Goal: Task Accomplishment & Management: Manage account settings

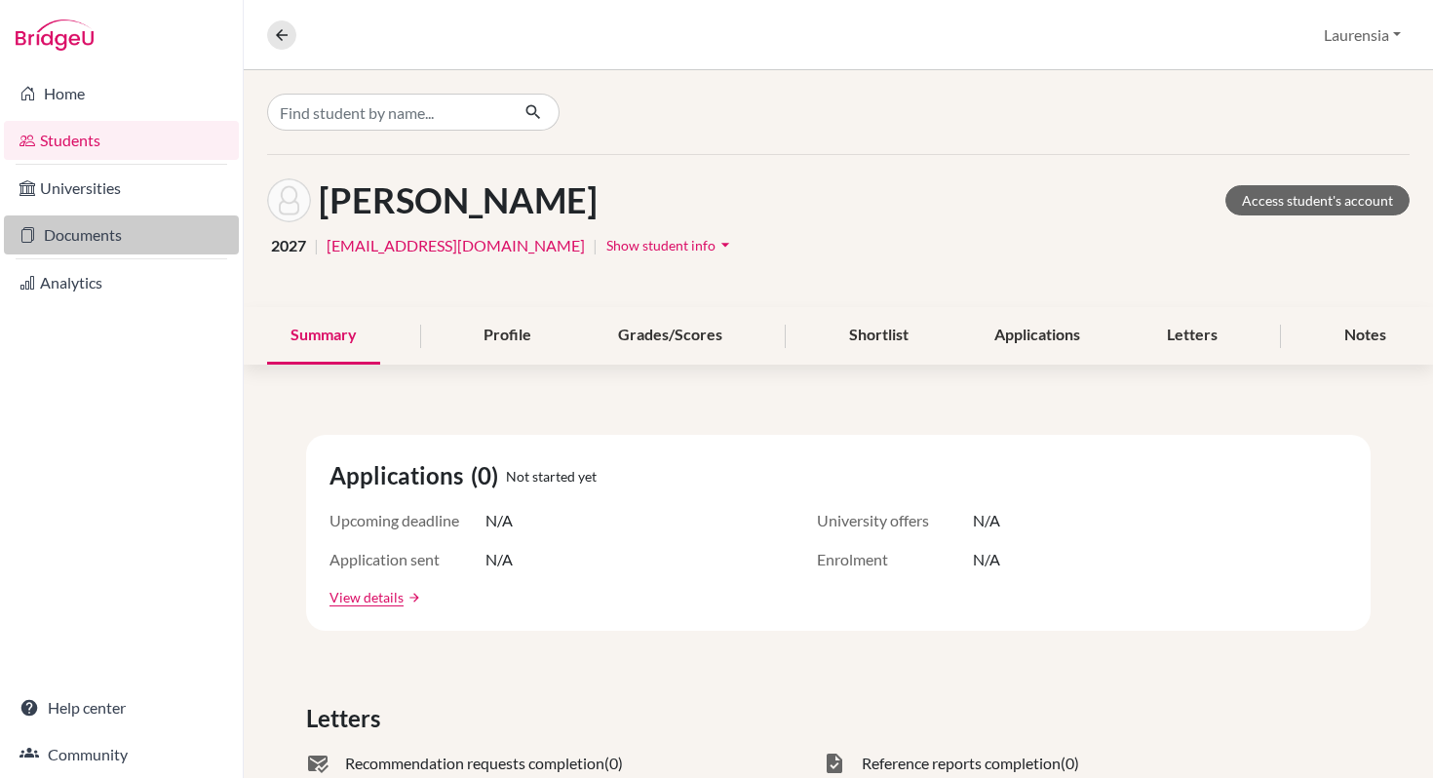
click at [104, 237] on link "Documents" at bounding box center [121, 234] width 235 height 39
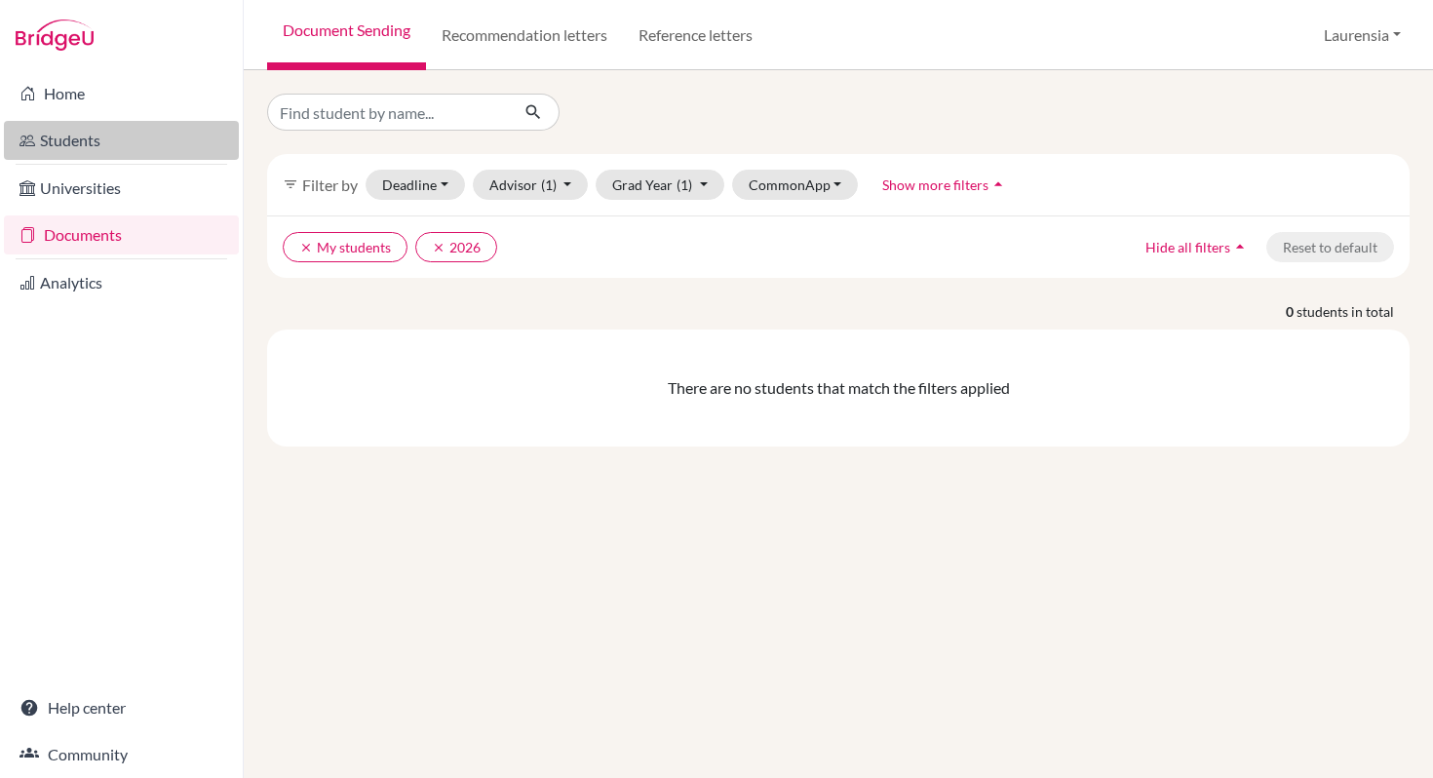
click at [53, 141] on link "Students" at bounding box center [121, 140] width 235 height 39
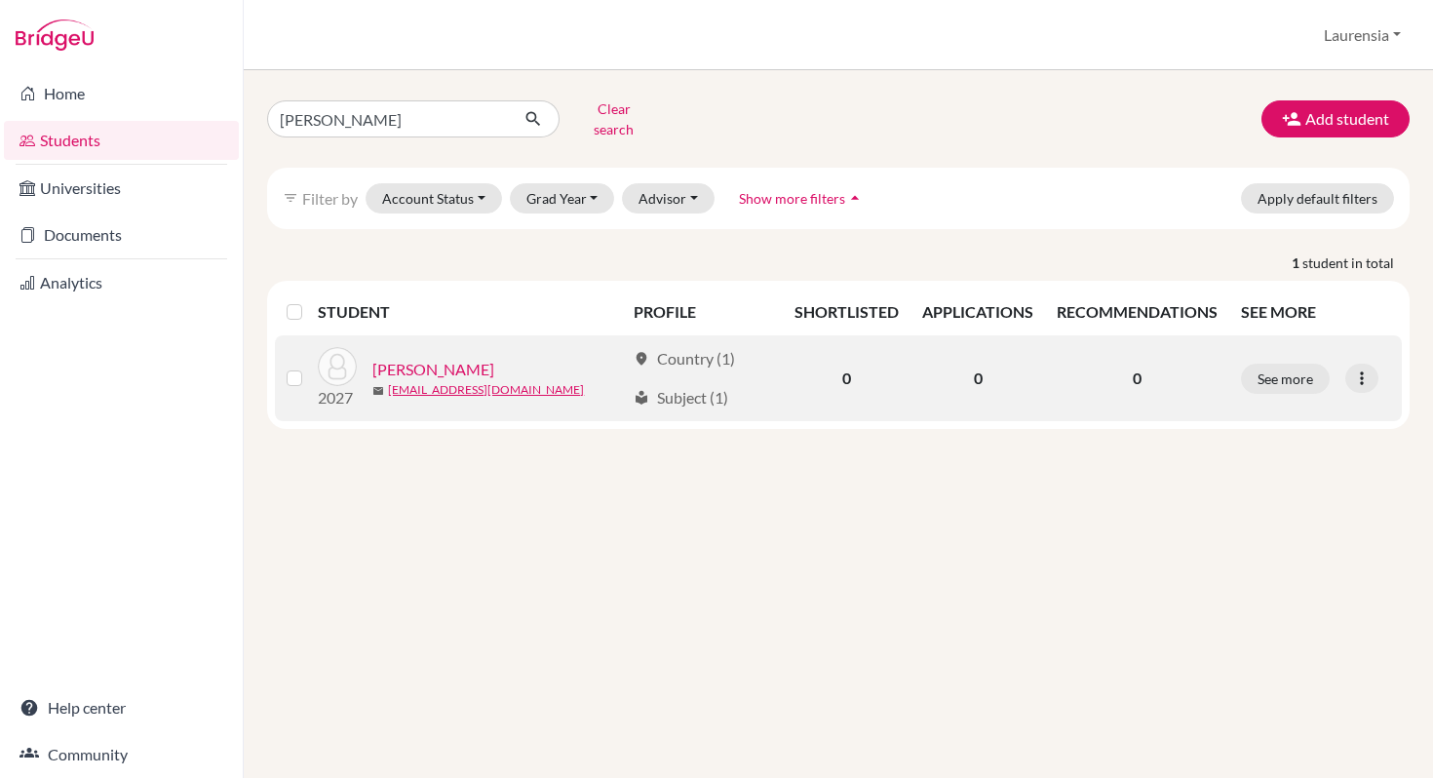
click at [433, 358] on link "Widagdo, Reynaldo" at bounding box center [433, 369] width 122 height 23
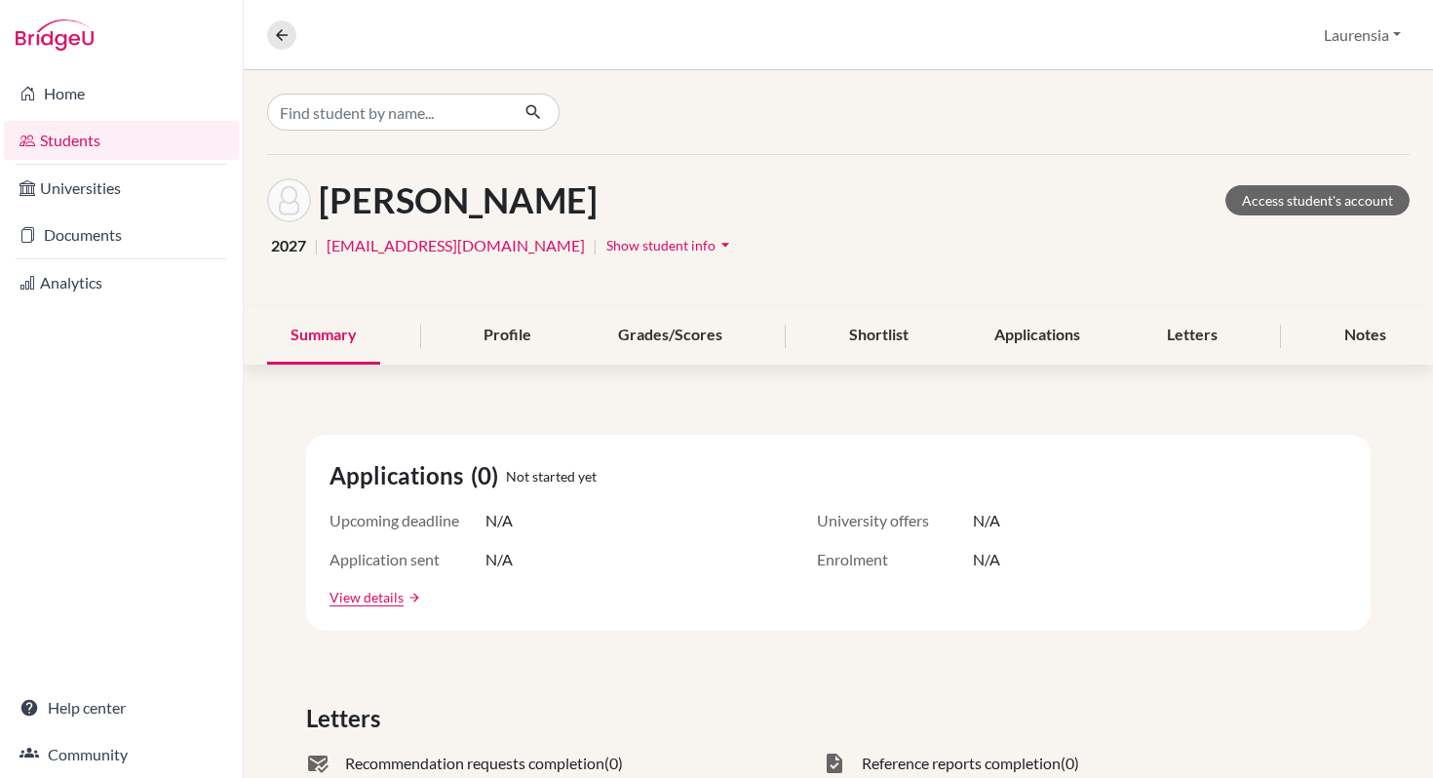
click at [619, 245] on span "Show student info" at bounding box center [660, 245] width 109 height 17
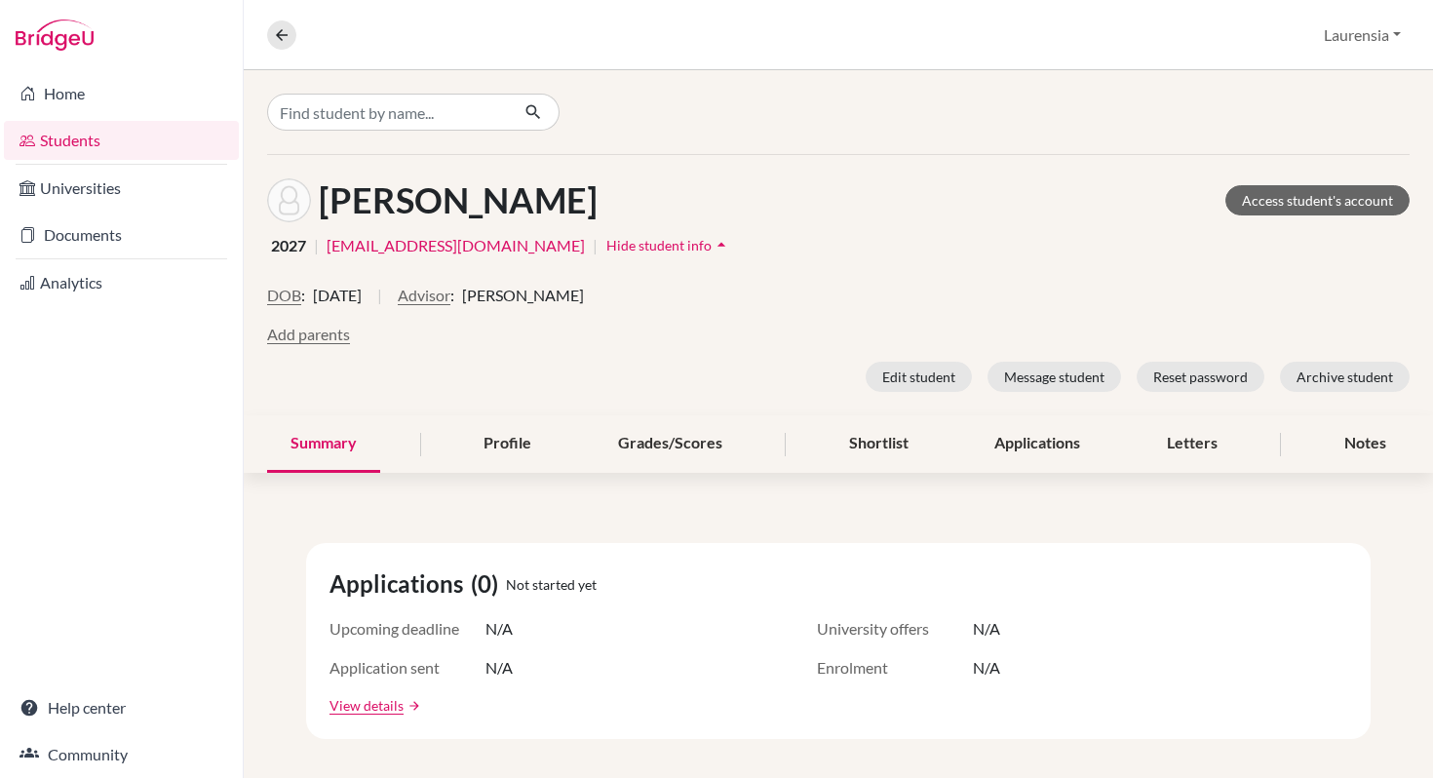
click at [619, 245] on span "Hide student info" at bounding box center [658, 245] width 105 height 17
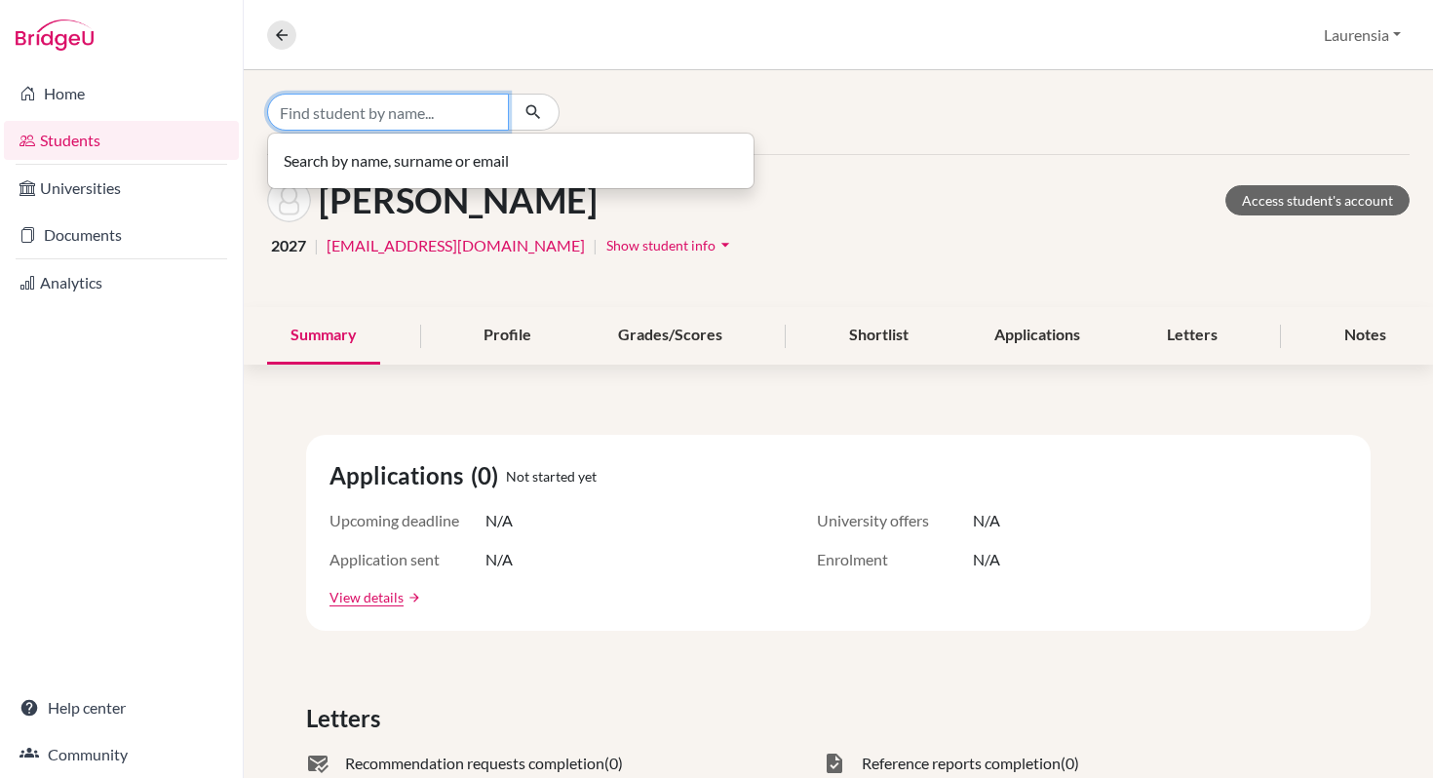
click at [440, 117] on input "Find student by name..." at bounding box center [388, 112] width 242 height 37
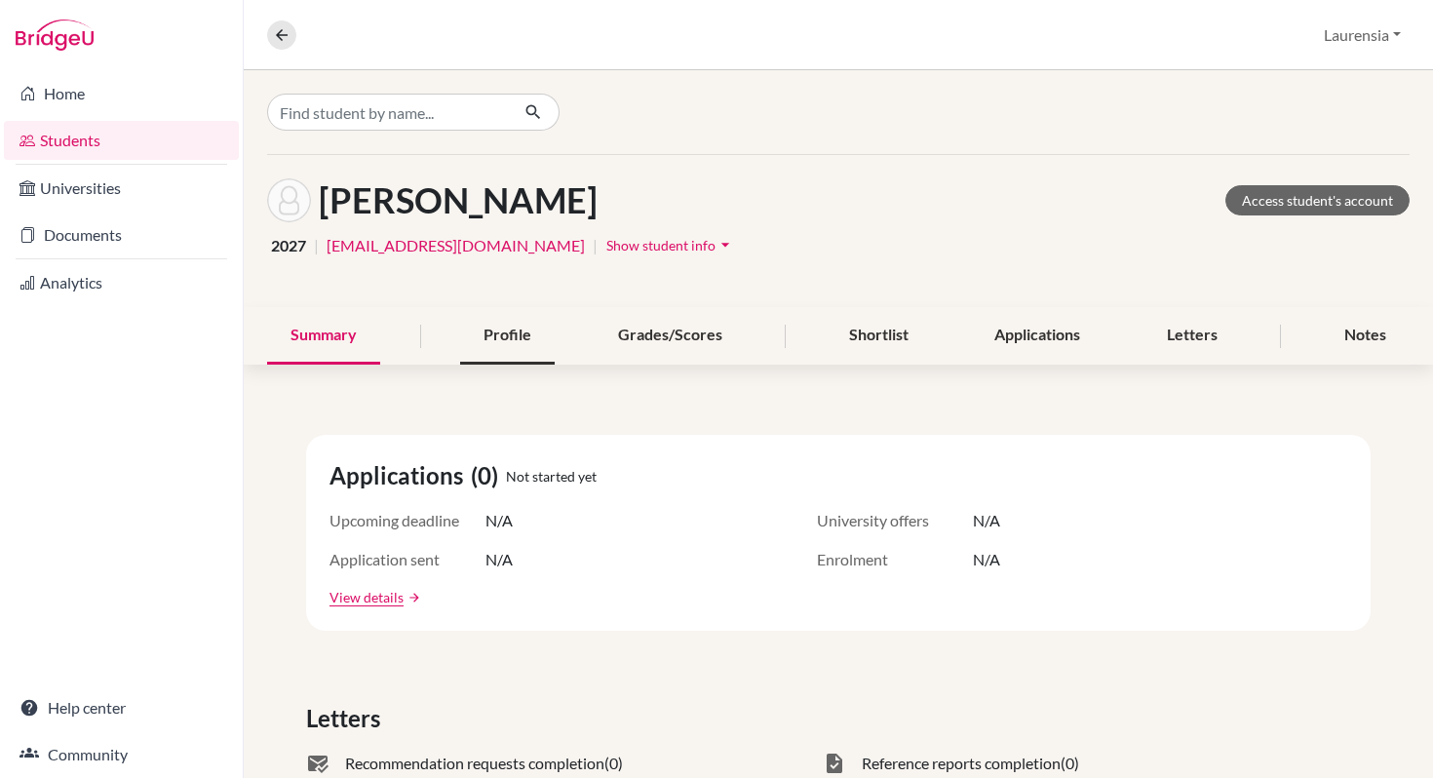
click at [504, 348] on div "Profile" at bounding box center [507, 336] width 95 height 58
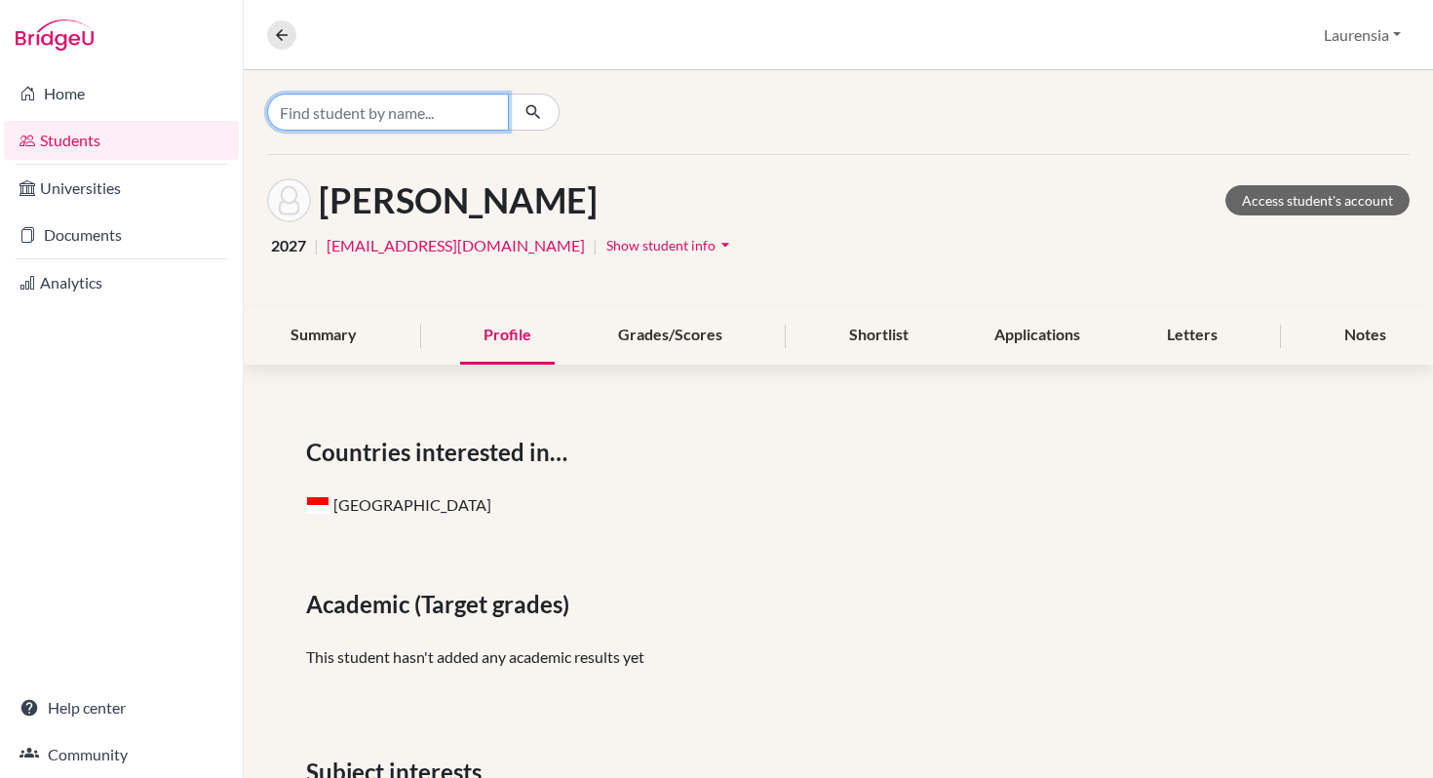
click at [406, 120] on input "Find student by name..." at bounding box center [388, 112] width 242 height 37
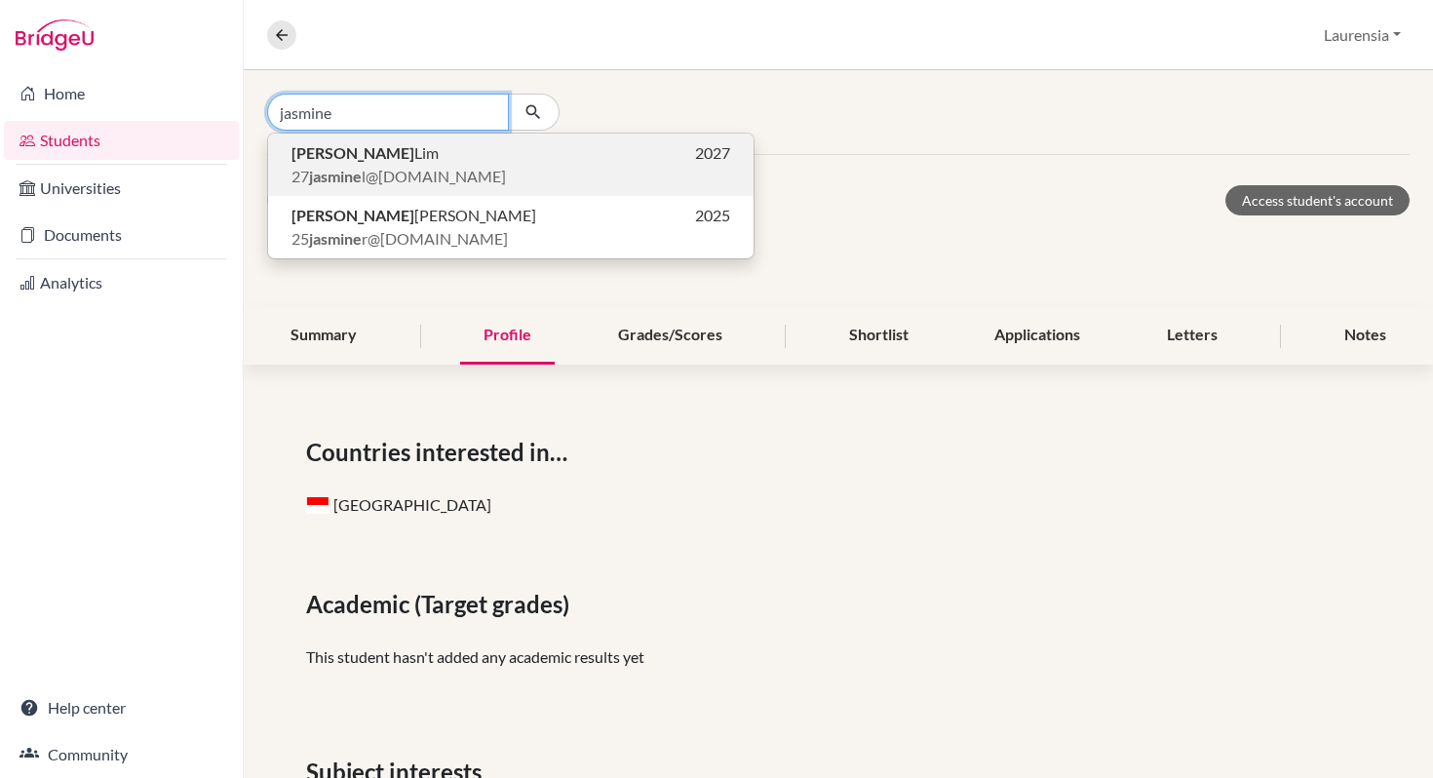
type input "jasmine"
click at [394, 165] on span "27 jasmine l@swa-jkt.com" at bounding box center [398, 176] width 214 height 23
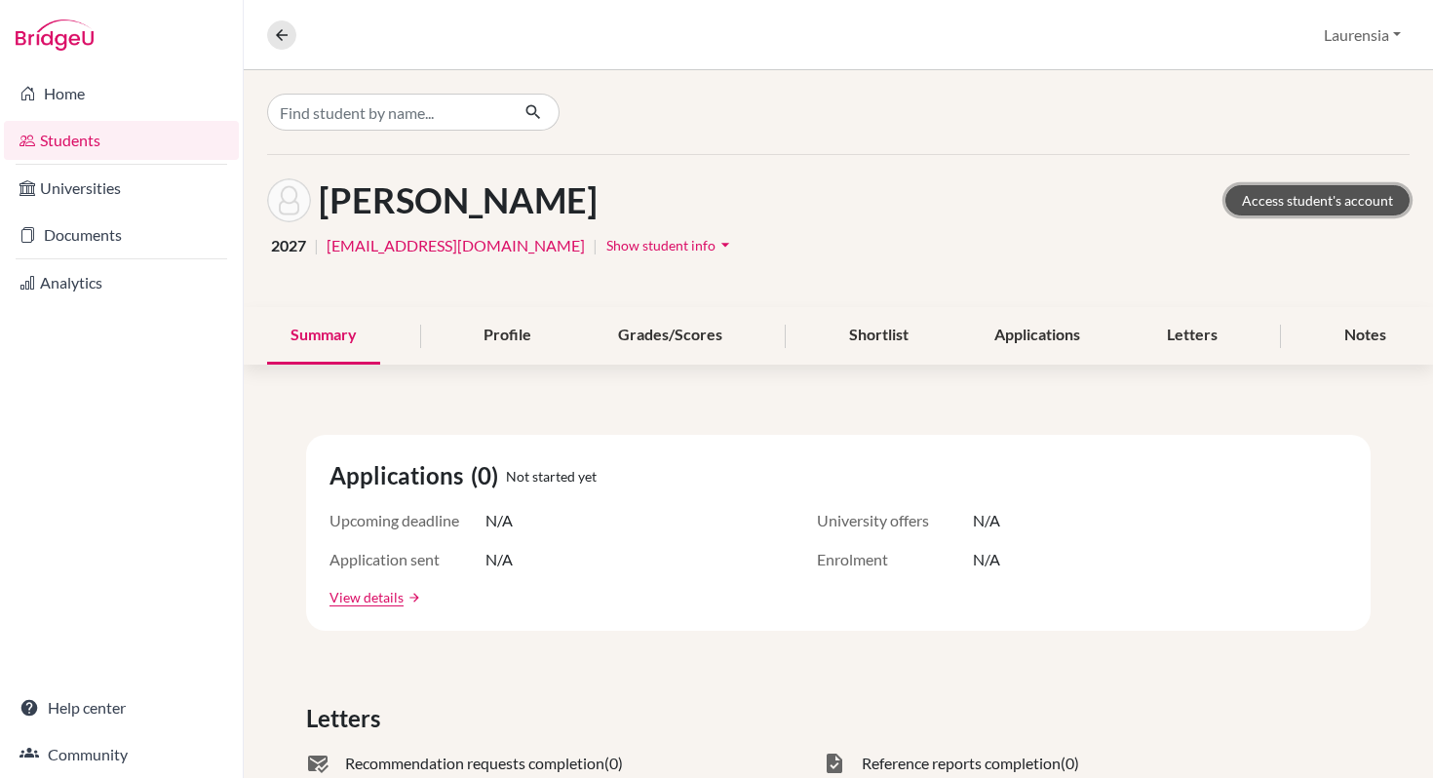
click at [1313, 198] on link "Access student's account" at bounding box center [1317, 200] width 184 height 30
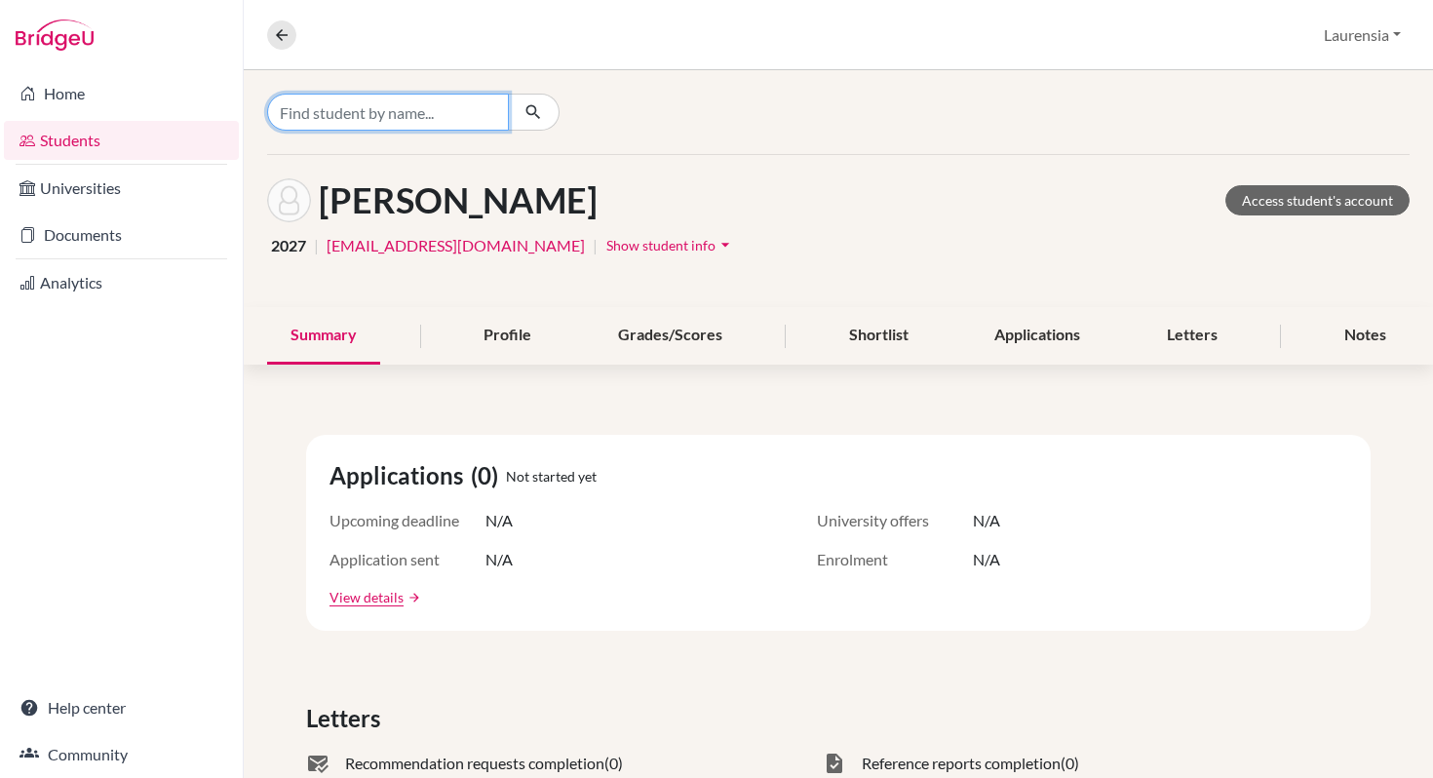
click at [367, 108] on input "Find student by name..." at bounding box center [388, 112] width 242 height 37
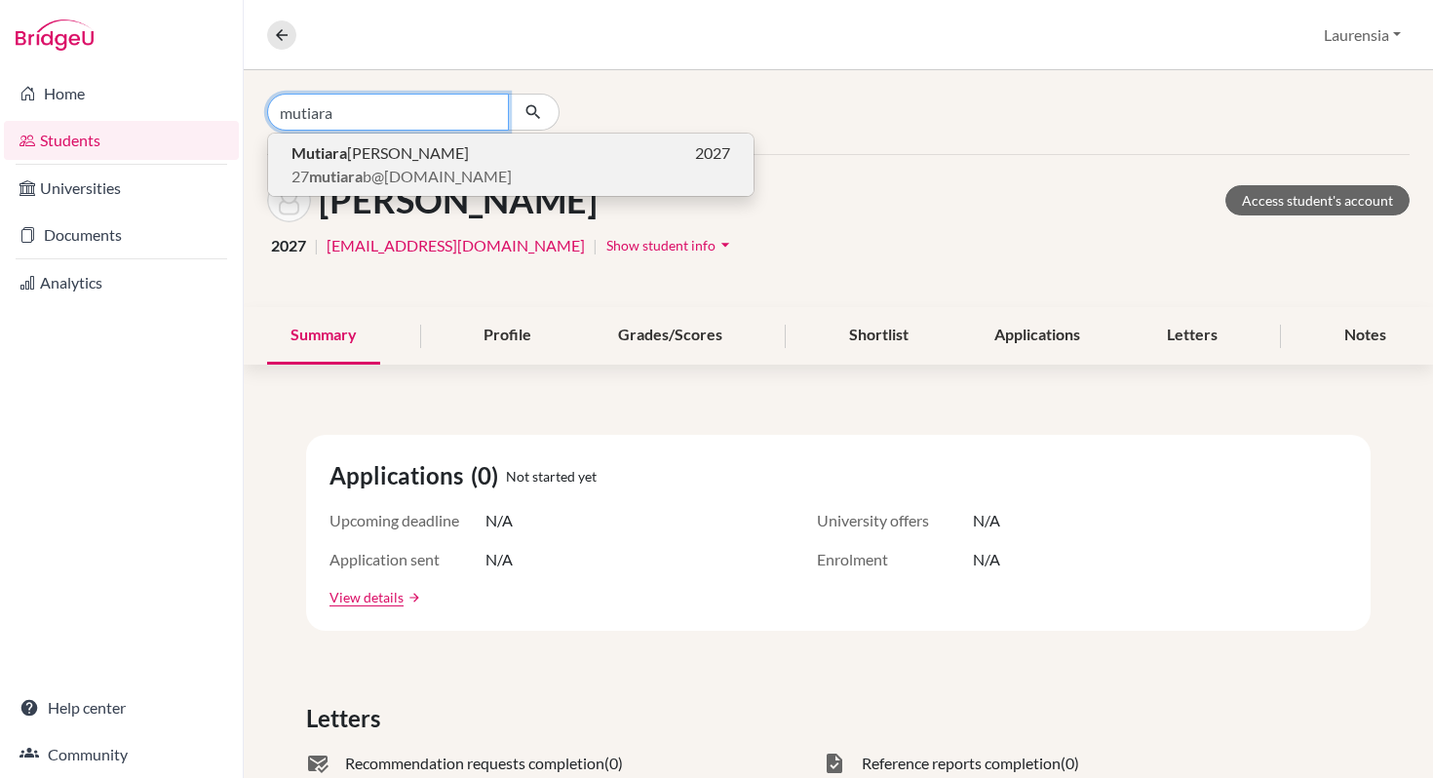
type input "mutiara"
click at [404, 169] on span "27 mutiara b@swa-jkt.com" at bounding box center [401, 176] width 220 height 23
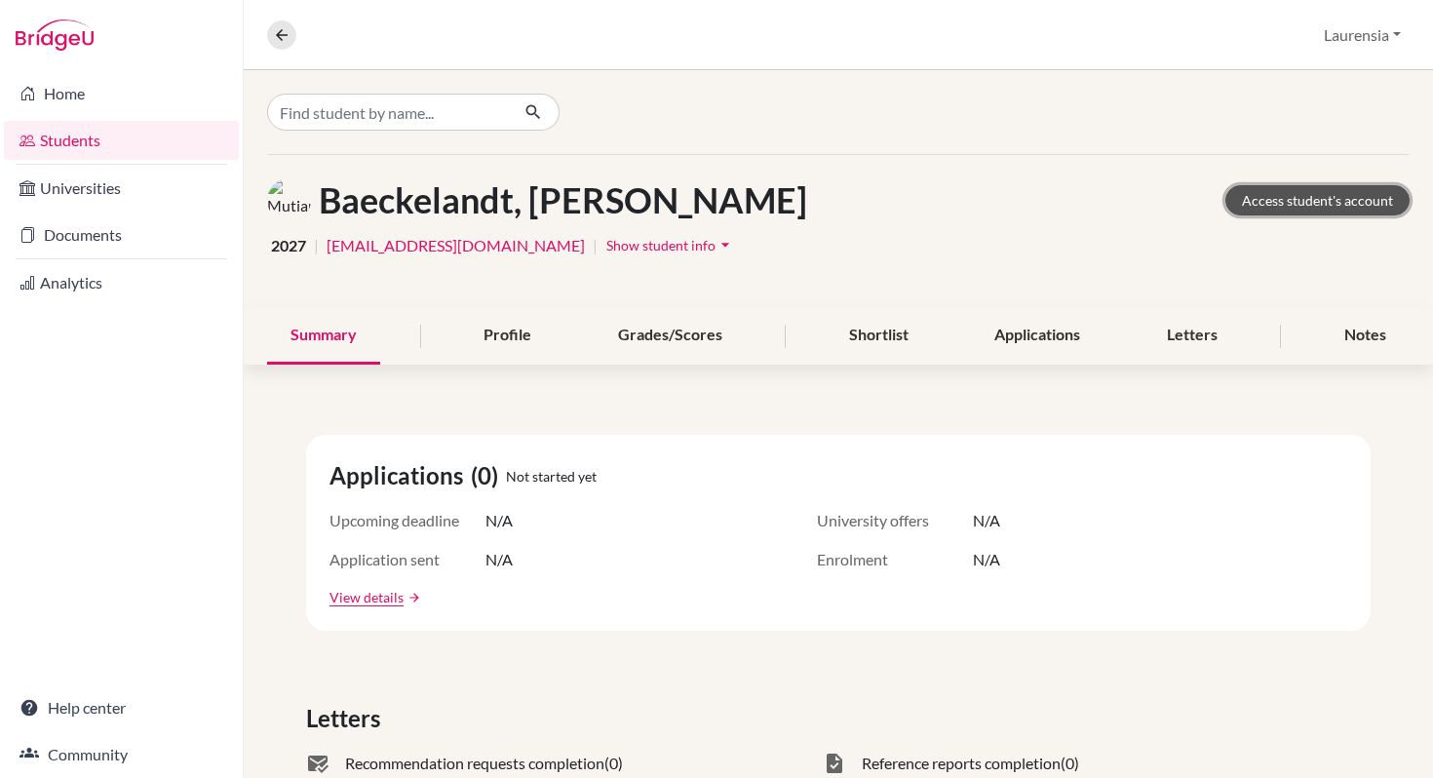
click at [1273, 207] on link "Access student's account" at bounding box center [1317, 200] width 184 height 30
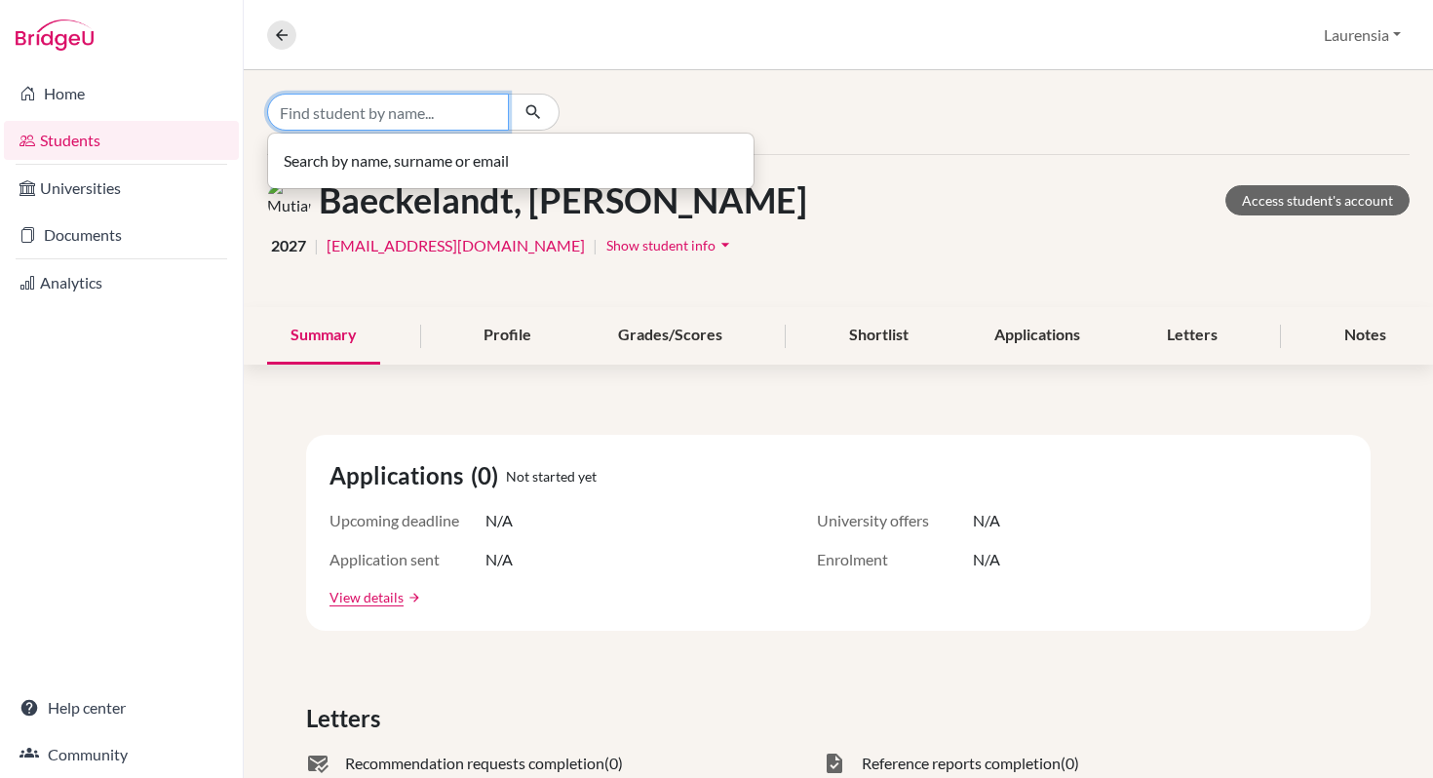
click at [406, 103] on input "Find student by name..." at bounding box center [388, 112] width 242 height 37
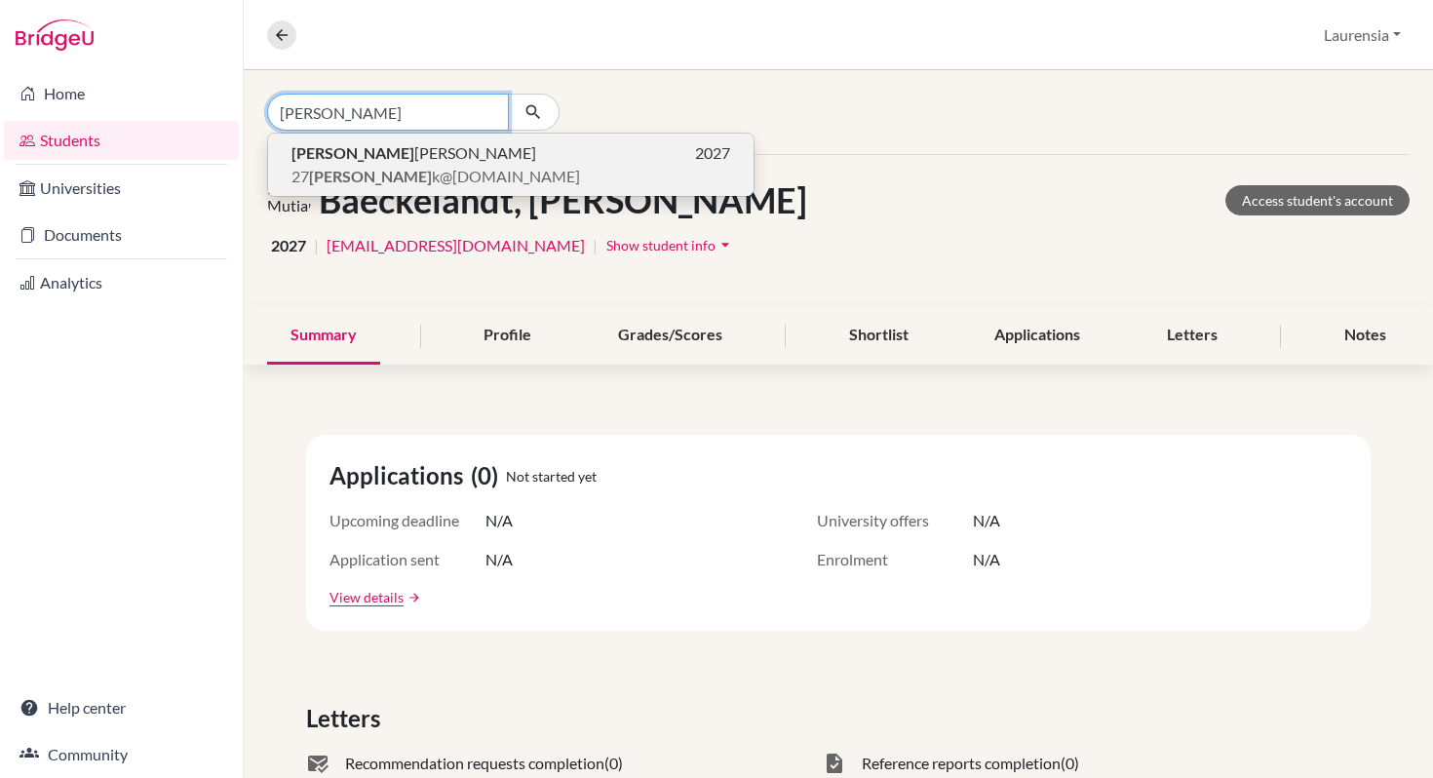
type input "[PERSON_NAME]"
click at [360, 148] on span "[PERSON_NAME]" at bounding box center [413, 152] width 245 height 23
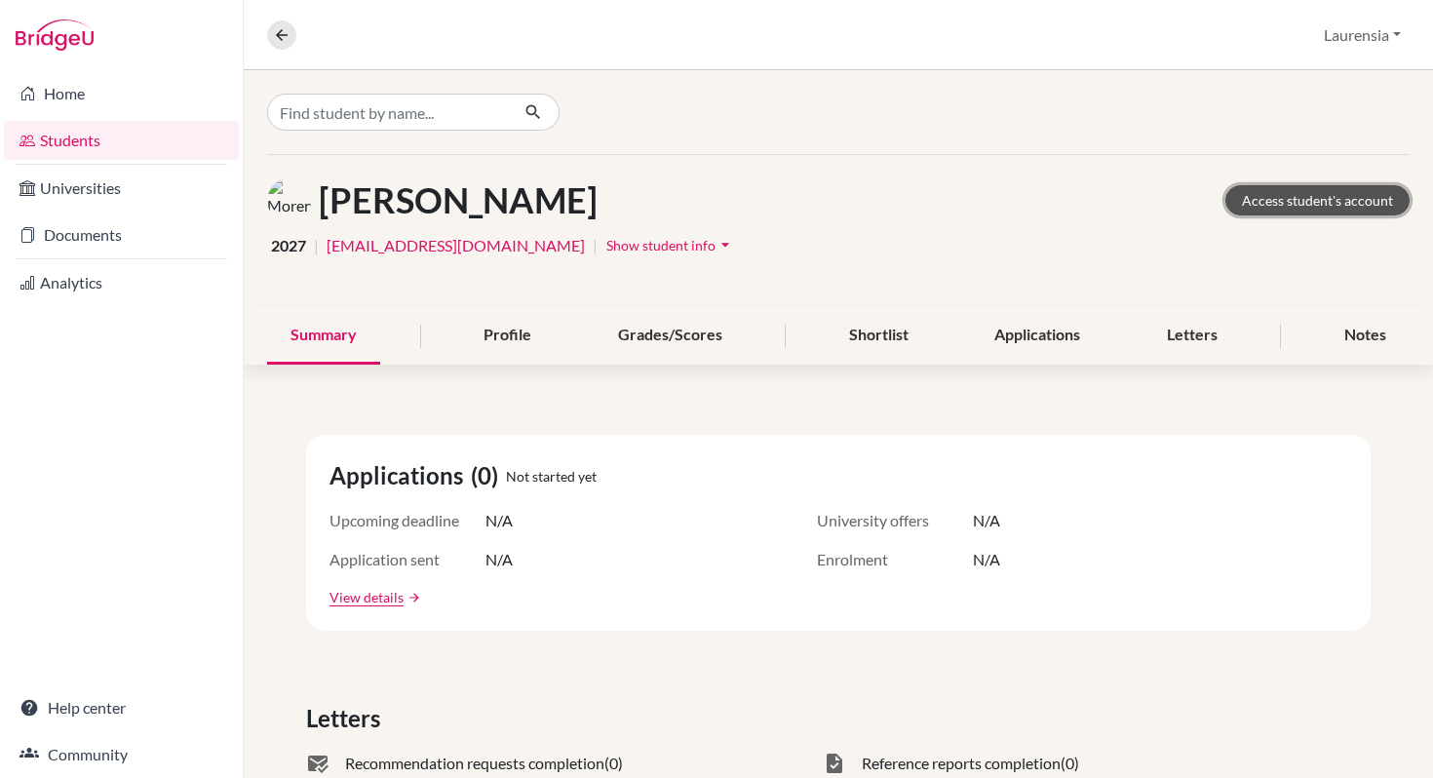
click at [1339, 189] on link "Access student's account" at bounding box center [1317, 200] width 184 height 30
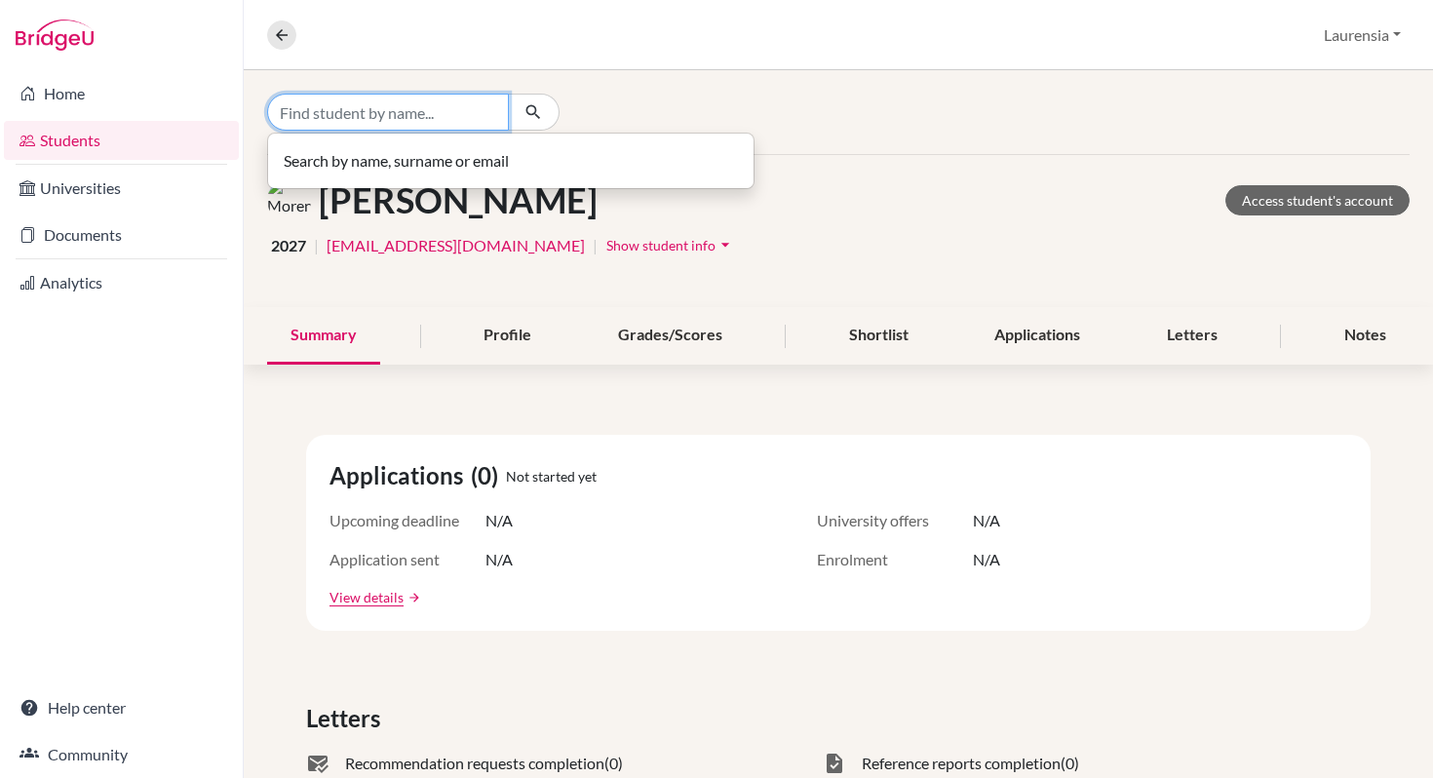
click at [464, 108] on input "Find student by name..." at bounding box center [388, 112] width 242 height 37
type input "g"
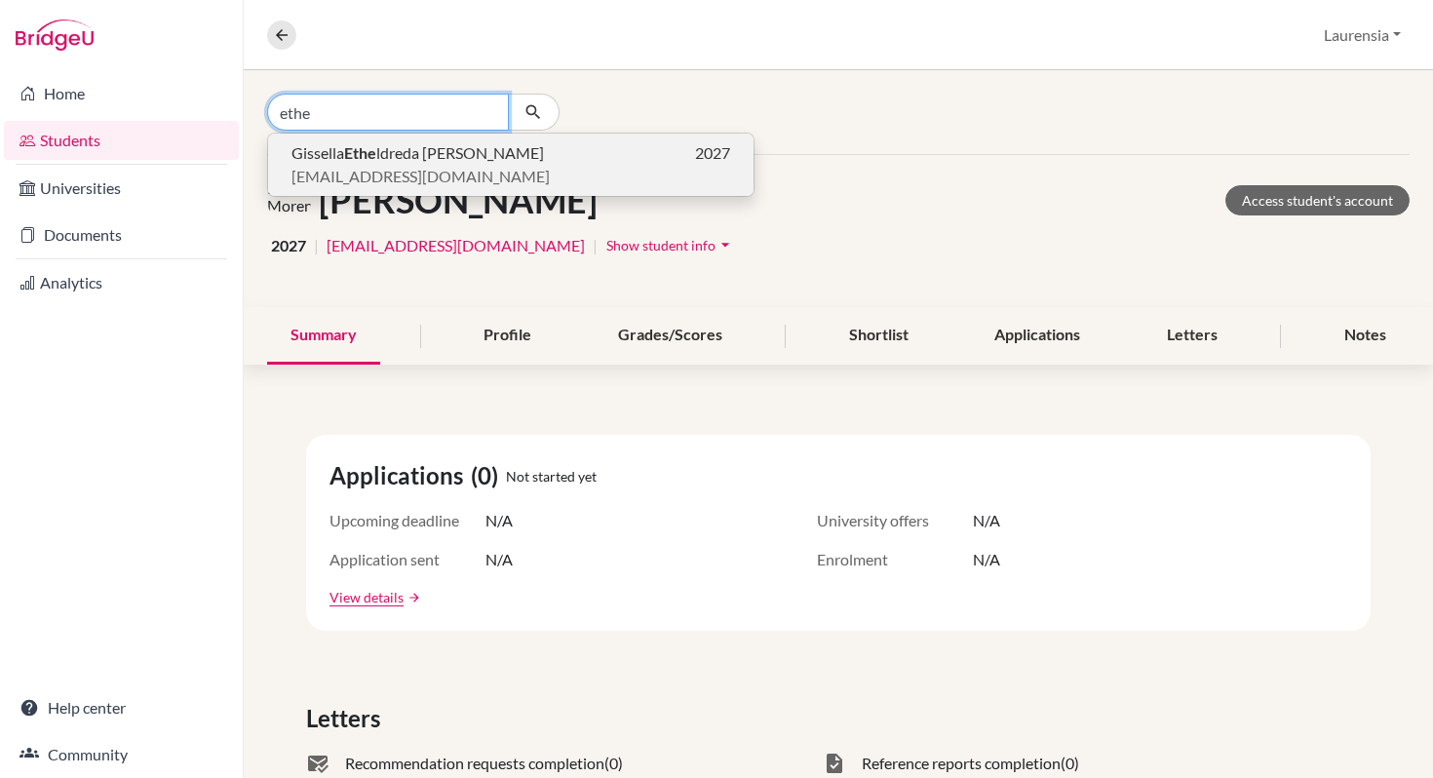
type input "ethe"
click at [410, 169] on span "[EMAIL_ADDRESS][DOMAIN_NAME]" at bounding box center [420, 176] width 258 height 23
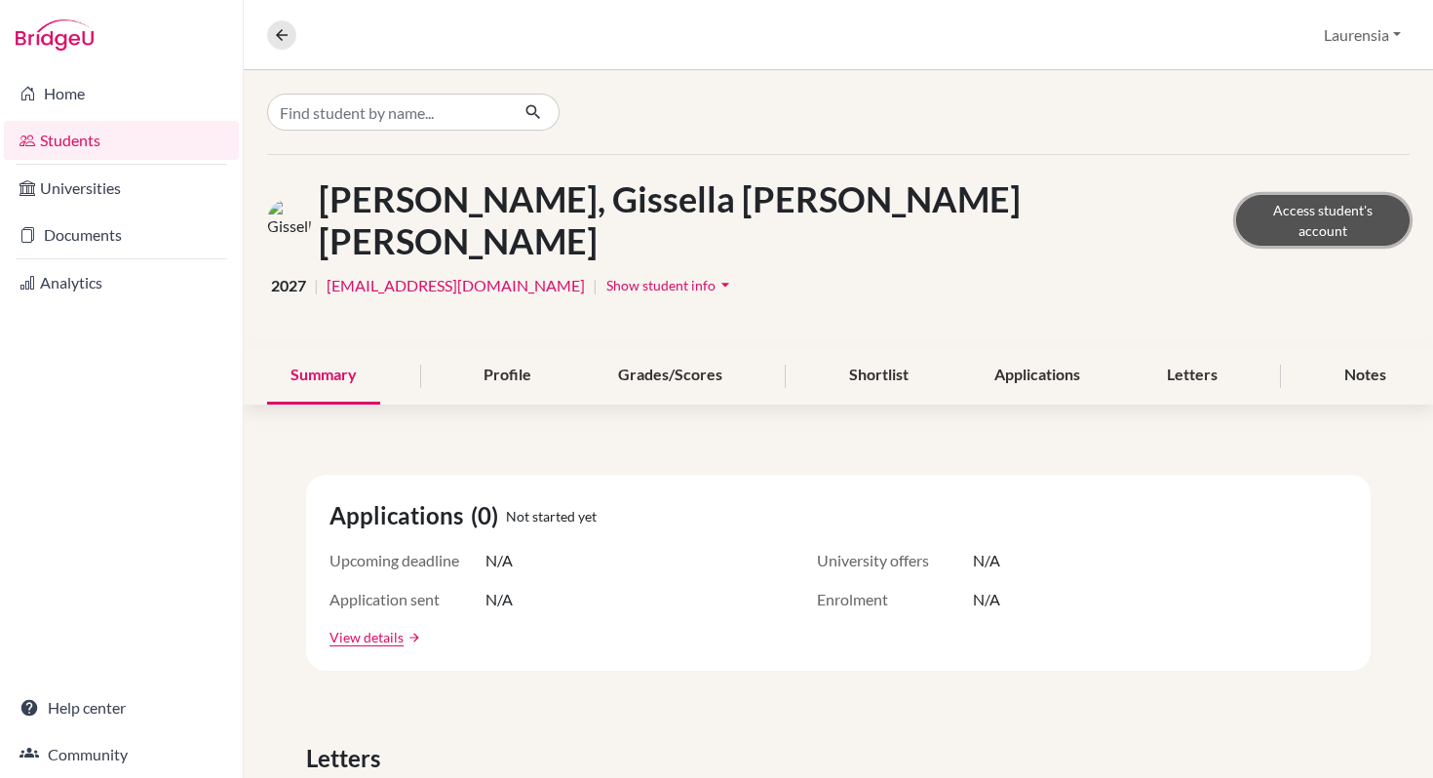
click at [1329, 198] on link "Access student's account" at bounding box center [1322, 220] width 173 height 51
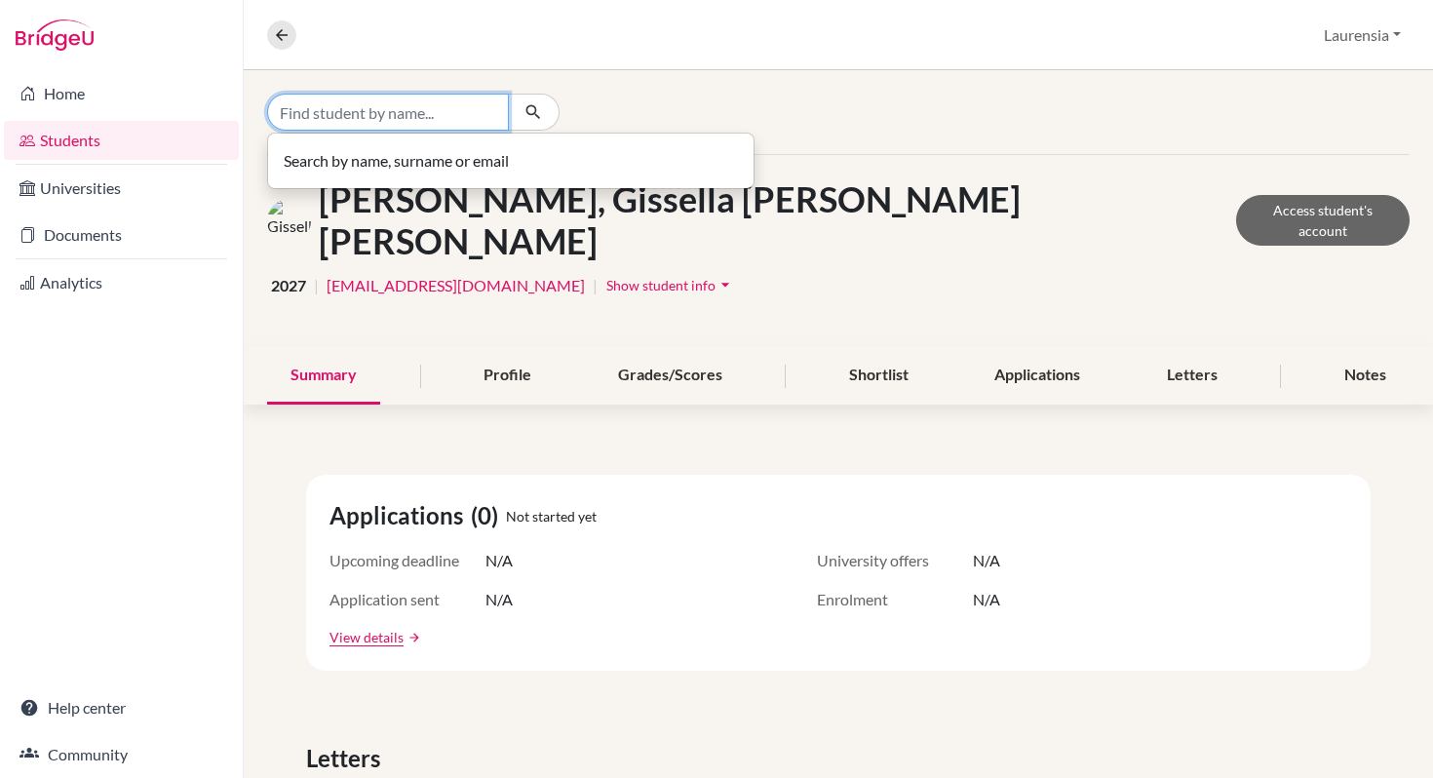
click at [446, 121] on input "Find student by name..." at bounding box center [388, 112] width 242 height 37
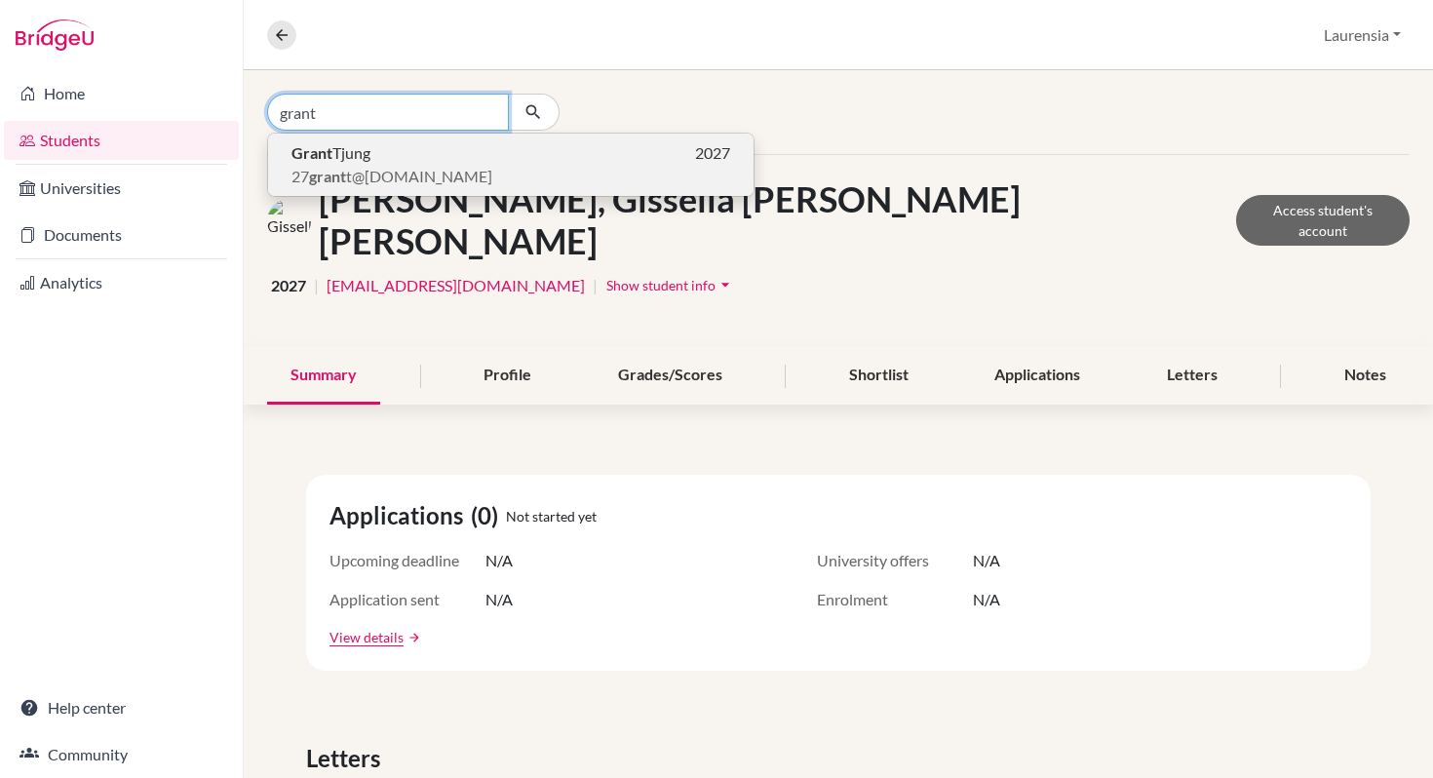
type input "grant"
click at [324, 167] on b "grant" at bounding box center [327, 176] width 37 height 19
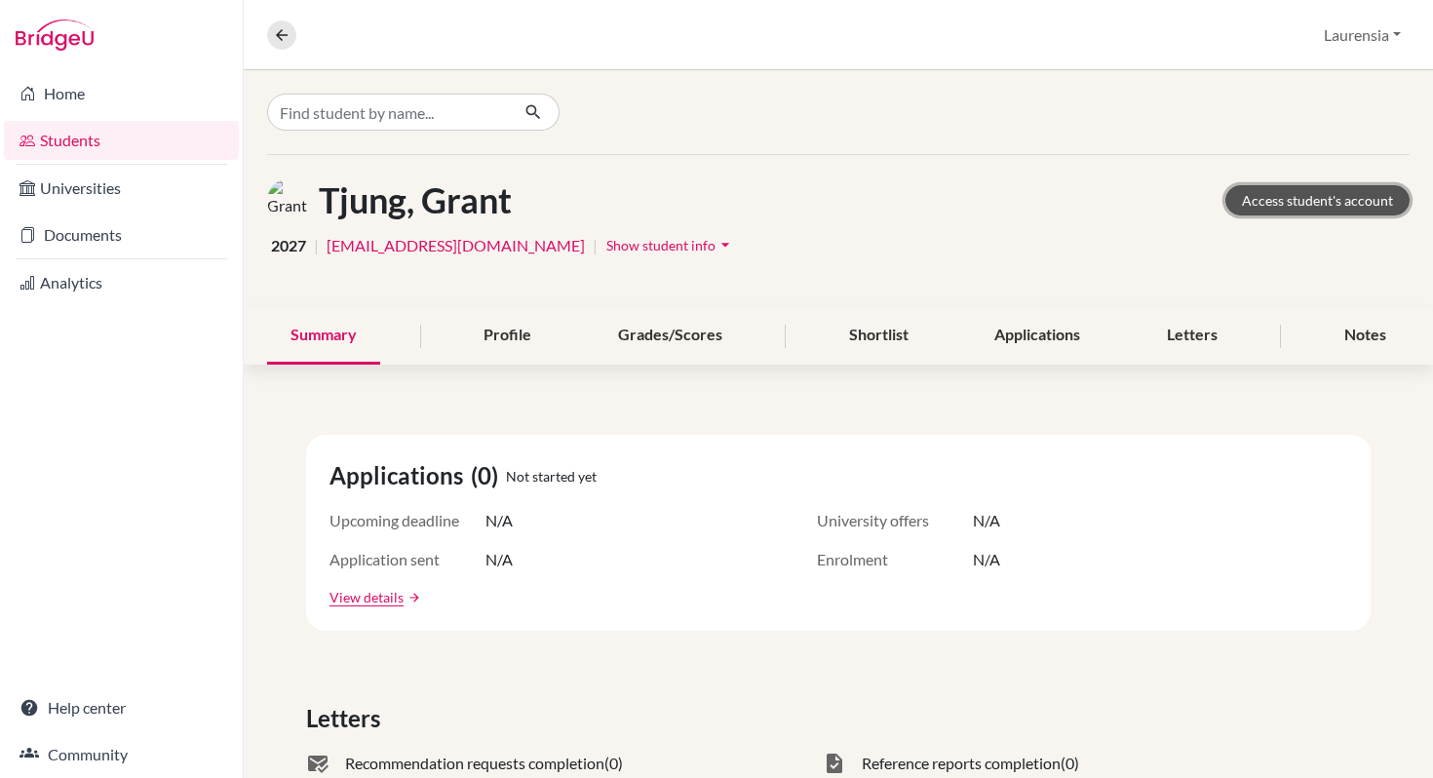
click at [1349, 197] on link "Access student's account" at bounding box center [1317, 200] width 184 height 30
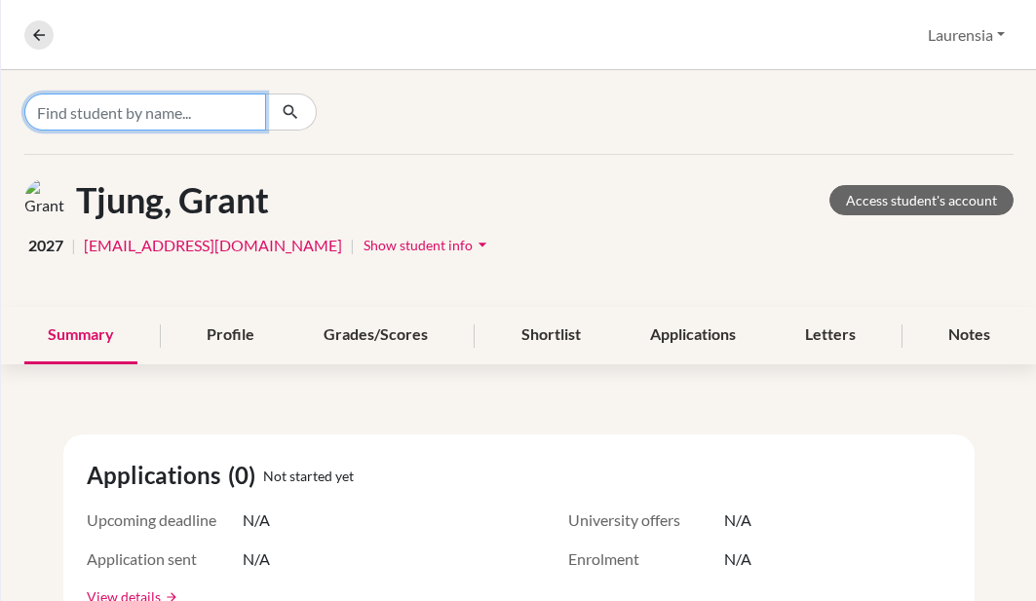
click at [197, 115] on input "Find student by name..." at bounding box center [145, 112] width 242 height 37
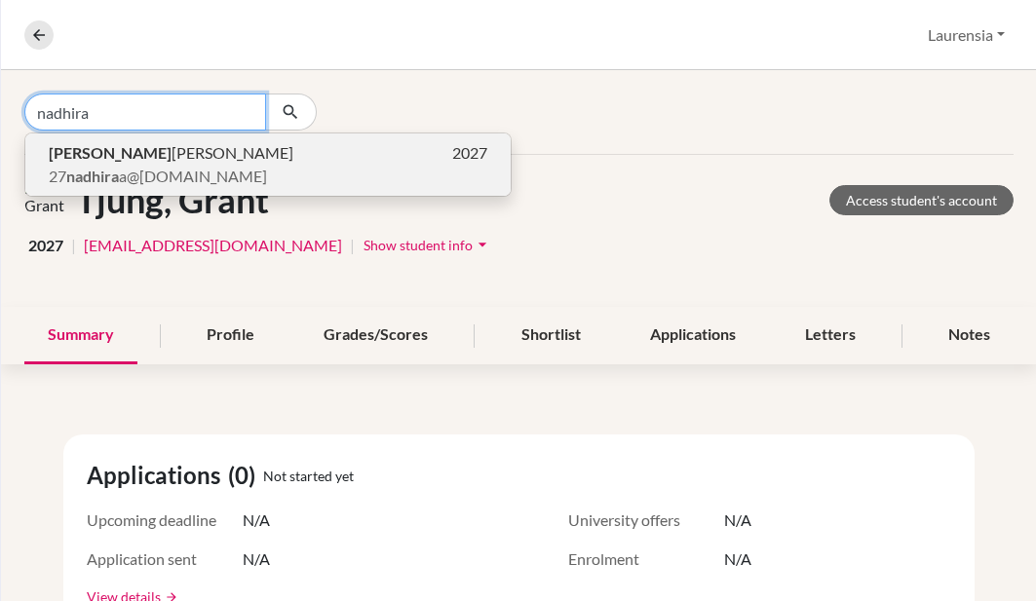
type input "nadhira"
click at [197, 164] on span "[PERSON_NAME]" at bounding box center [171, 152] width 245 height 23
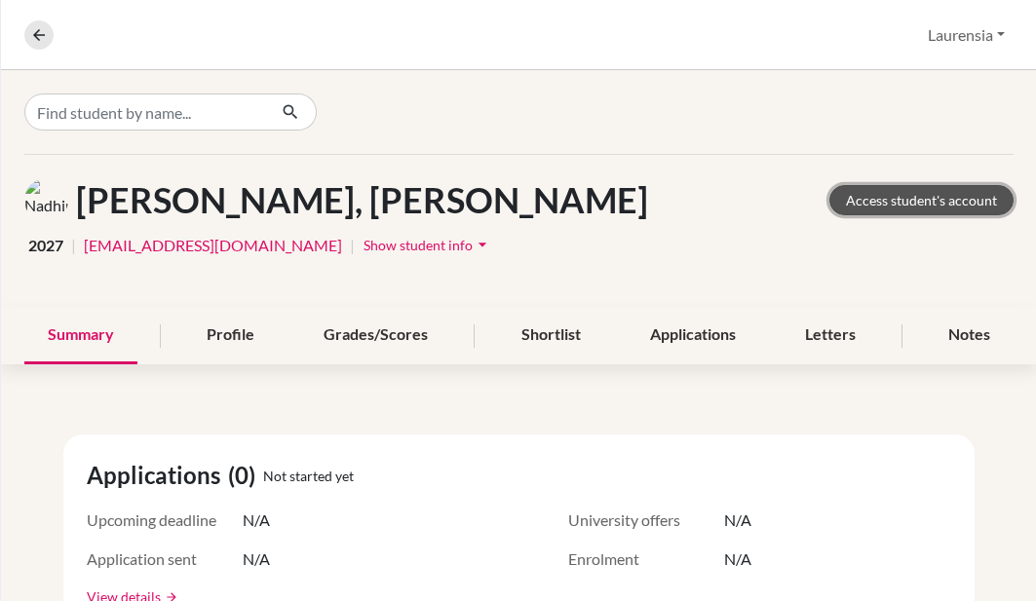
click at [872, 205] on link "Access student's account" at bounding box center [921, 200] width 184 height 30
